Goal: Transaction & Acquisition: Subscribe to service/newsletter

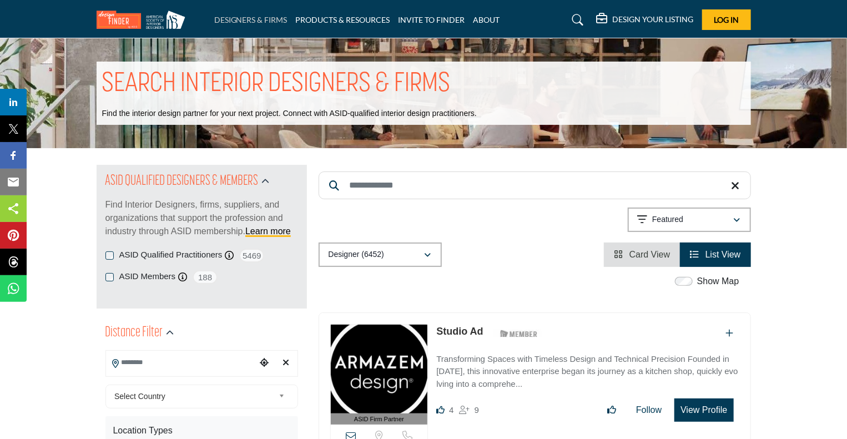
click at [257, 20] on link "DESIGNERS & FIRMS" at bounding box center [250, 19] width 73 height 9
click at [656, 18] on h5 "DESIGN YOUR LISTING" at bounding box center [653, 19] width 81 height 10
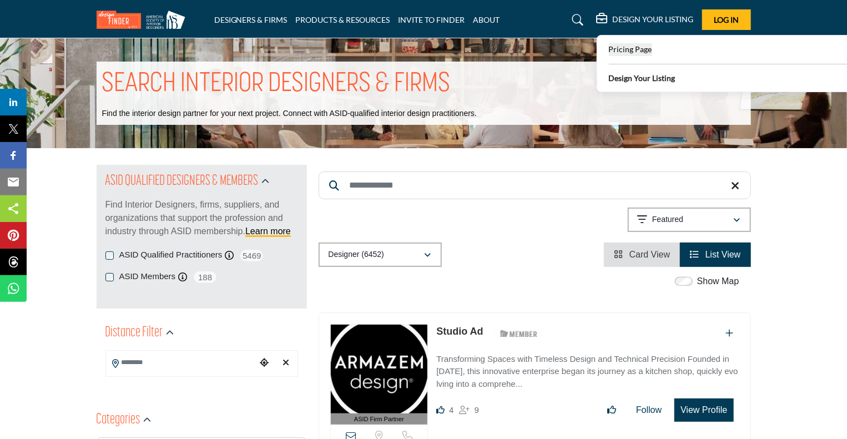
click at [636, 53] on span "Pricing Page" at bounding box center [630, 48] width 43 height 9
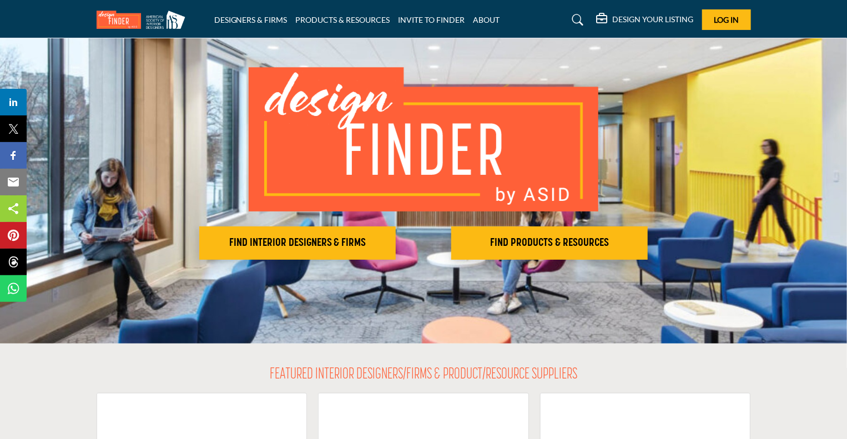
click at [320, 240] on h2 "FIND INTERIOR DESIGNERS & FIRMS" at bounding box center [298, 242] width 190 height 13
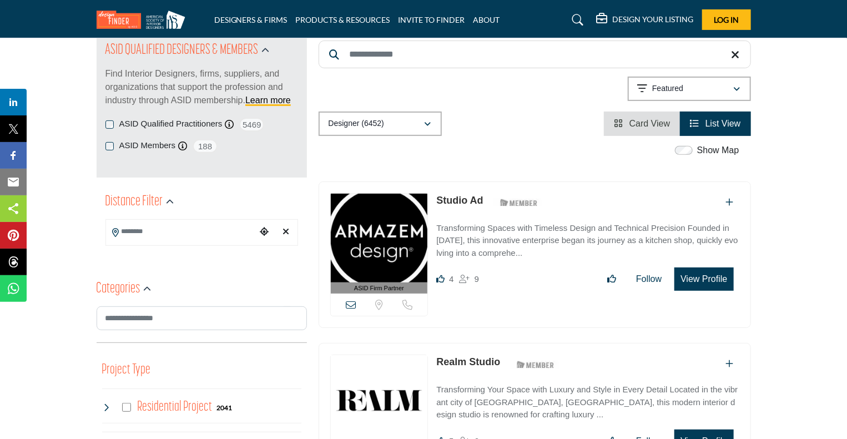
scroll to position [222, 0]
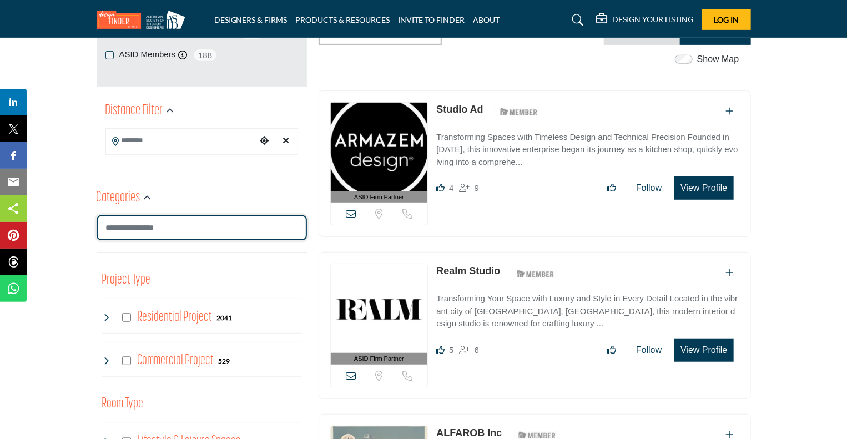
click at [209, 231] on input "Search Category" at bounding box center [202, 227] width 210 height 25
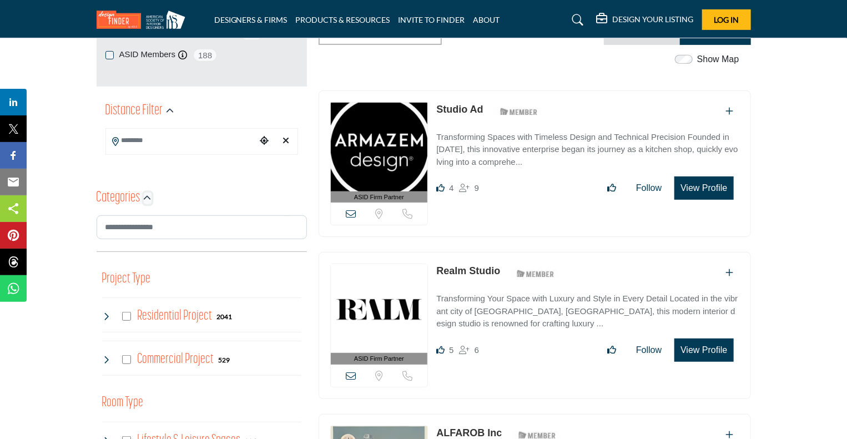
click at [148, 199] on icon "button" at bounding box center [148, 198] width 8 height 8
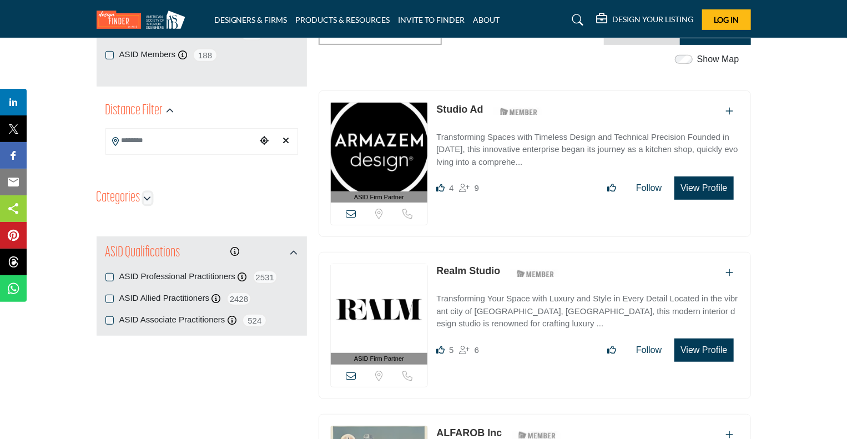
click at [148, 199] on icon "button" at bounding box center [148, 198] width 8 height 8
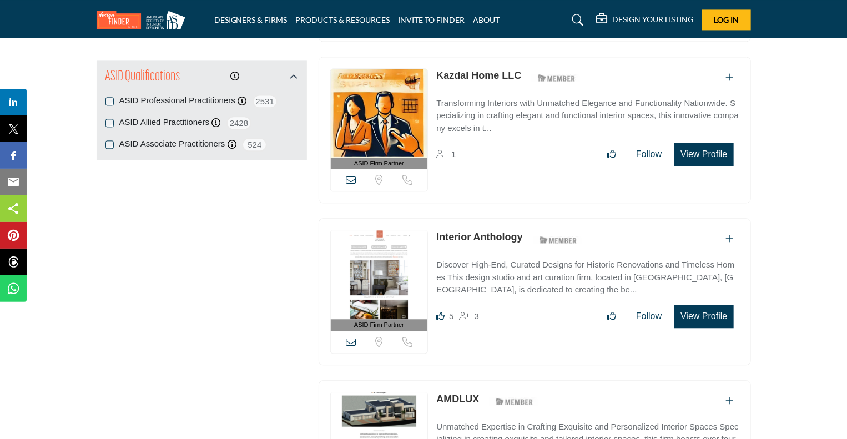
scroll to position [1387, 0]
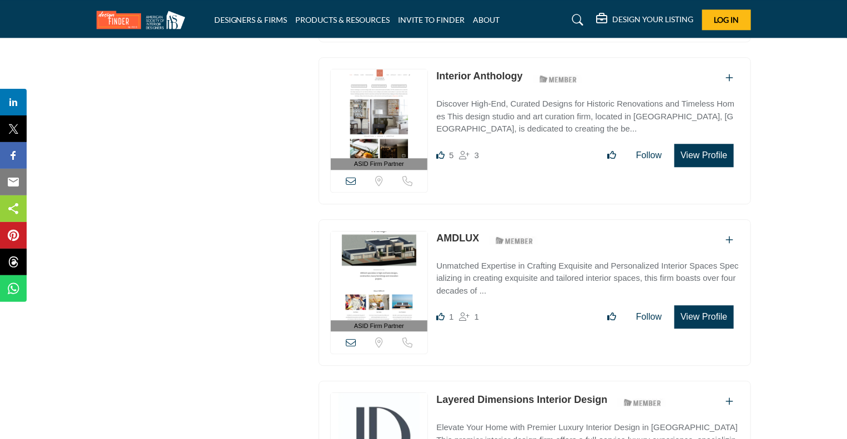
click at [642, 17] on h5 "DESIGN YOUR LISTING" at bounding box center [653, 19] width 81 height 10
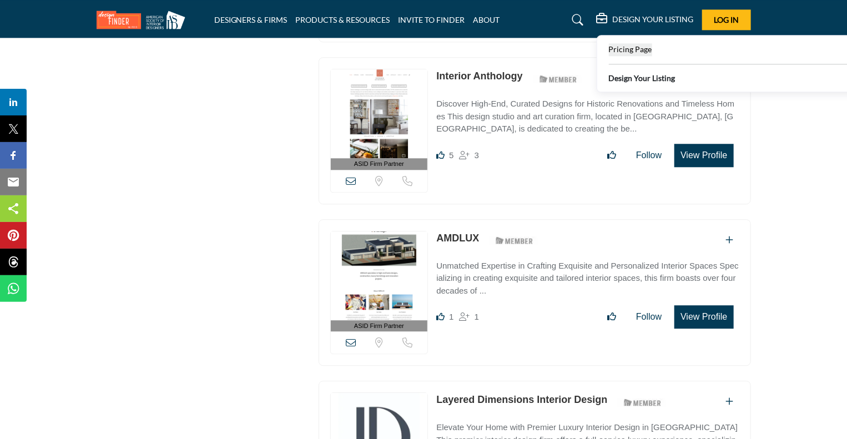
click at [628, 49] on span "Pricing Page" at bounding box center [630, 48] width 43 height 9
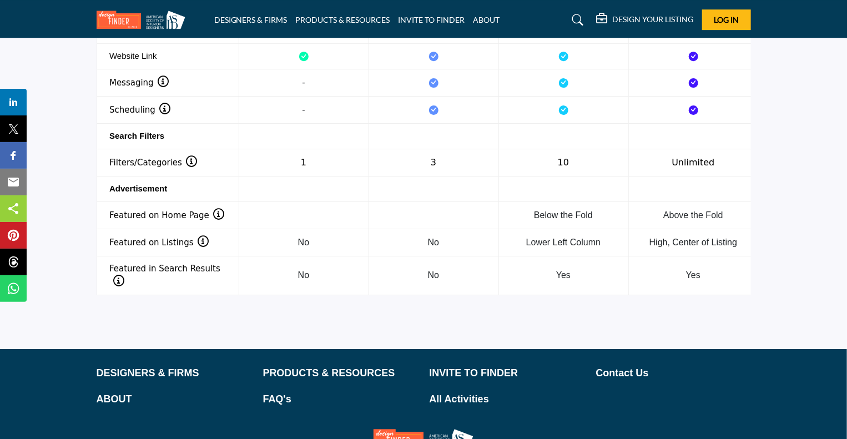
scroll to position [1826, 0]
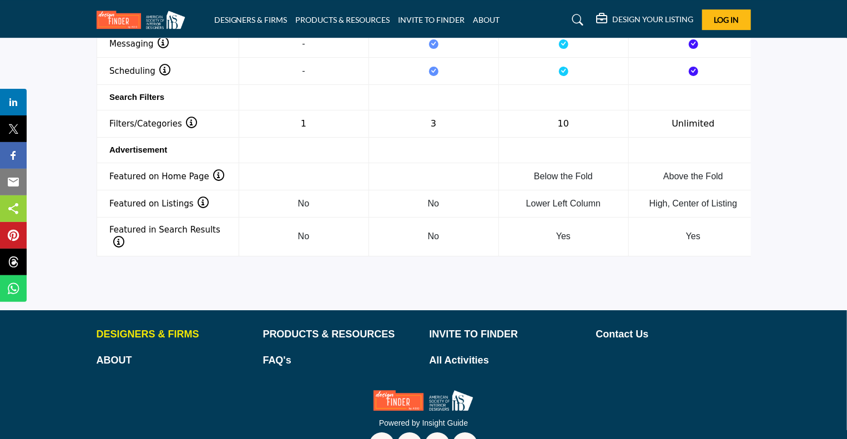
click at [145, 327] on p "DESIGNERS & FIRMS" at bounding box center [174, 334] width 155 height 15
